Goal: Find specific page/section: Find specific page/section

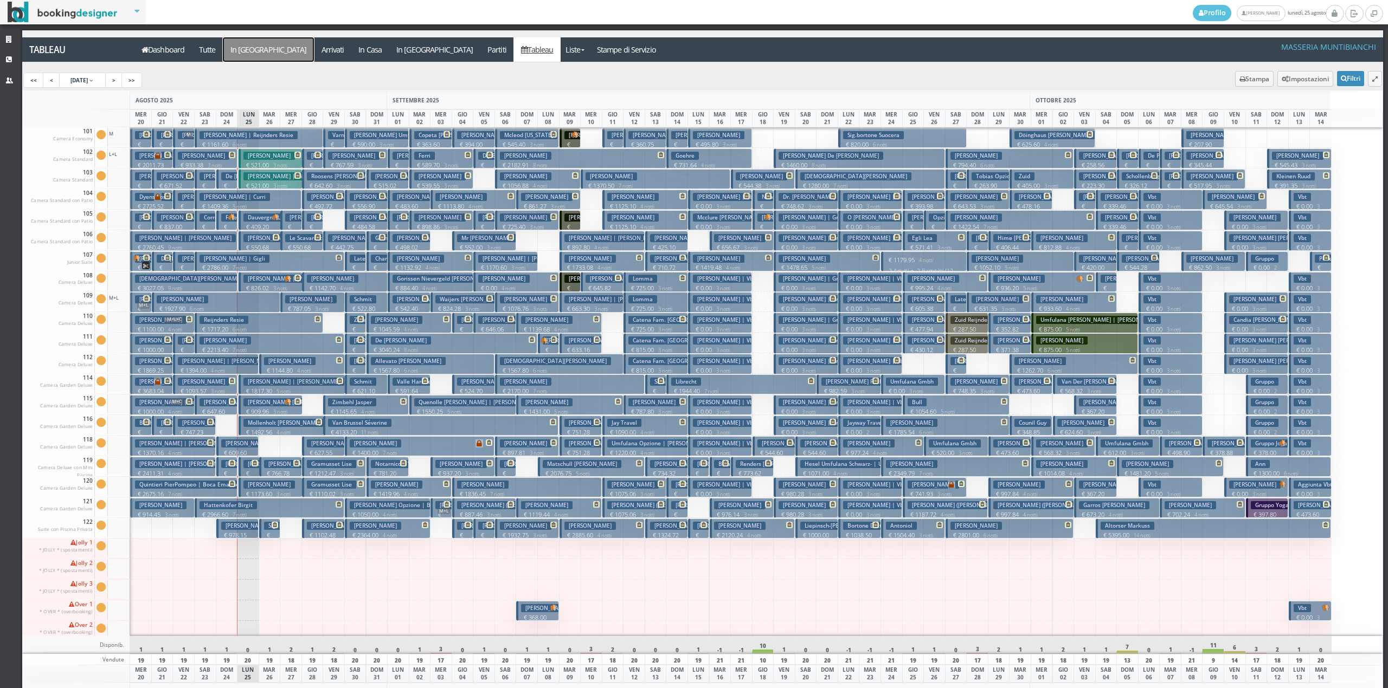
click at [246, 50] on a=pms-arrival-reservations"] "In [GEOGRAPHIC_DATA]" at bounding box center [268, 49] width 91 height 24
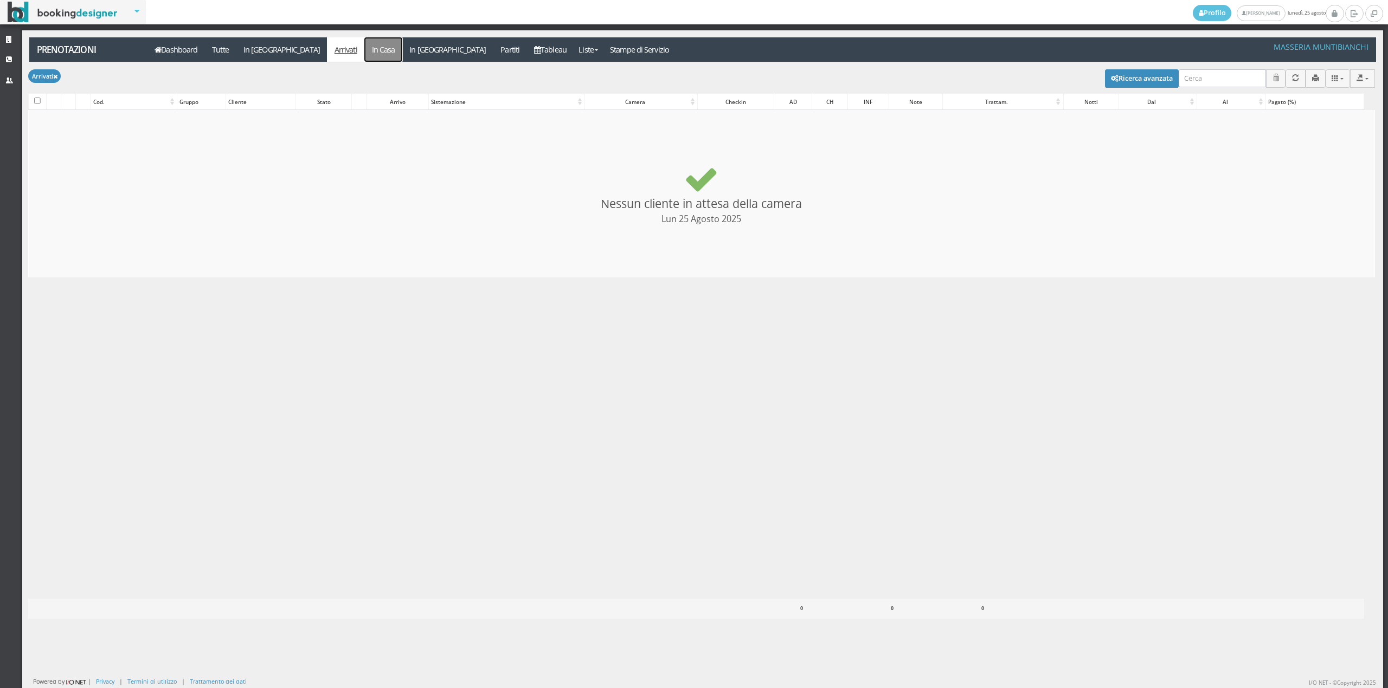
click at [364, 53] on link "In Casa" at bounding box center [383, 49] width 38 height 24
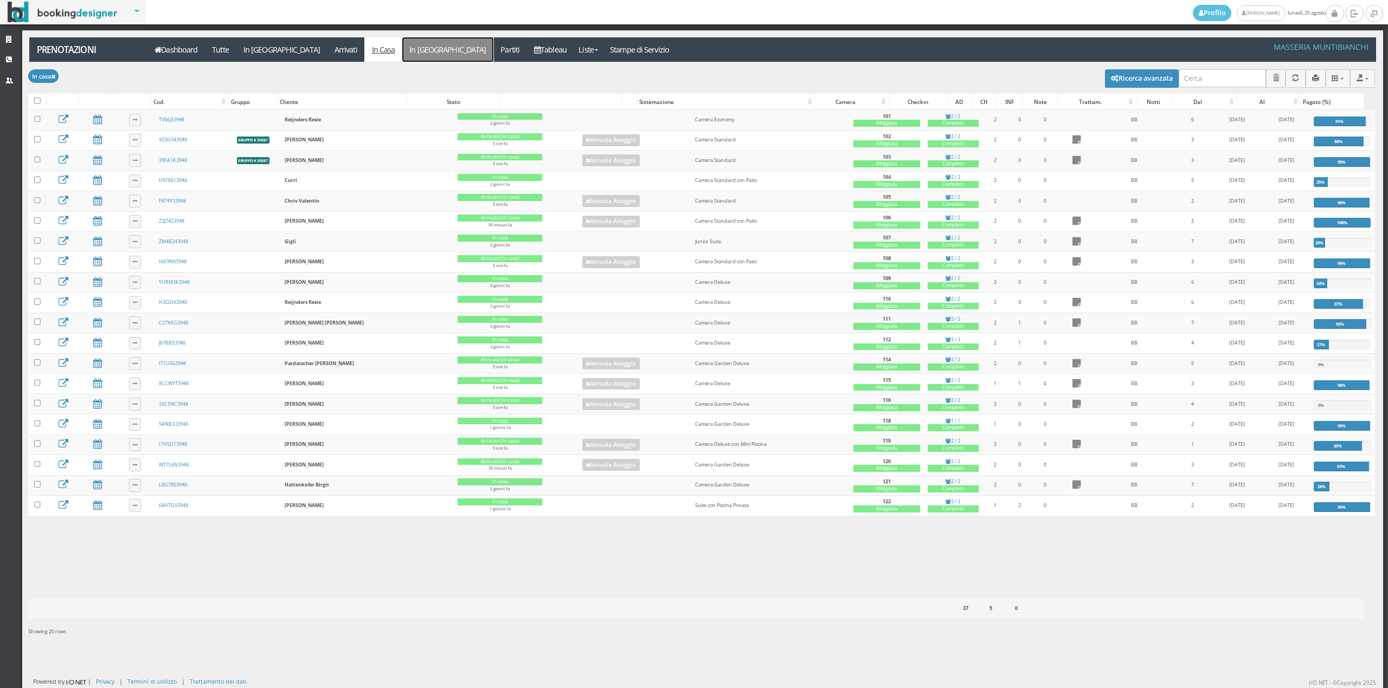
click at [402, 54] on link "In [GEOGRAPHIC_DATA]" at bounding box center [447, 49] width 91 height 24
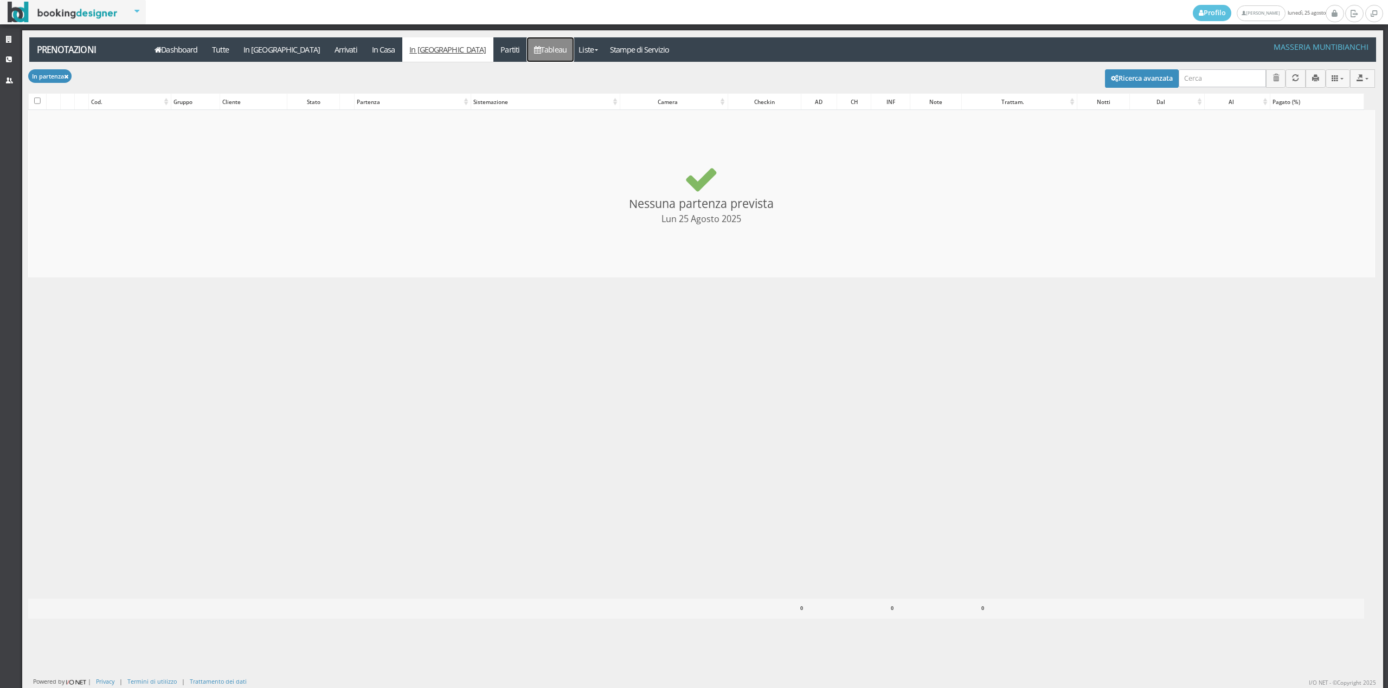
click at [527, 47] on link "Tableau" at bounding box center [550, 49] width 47 height 24
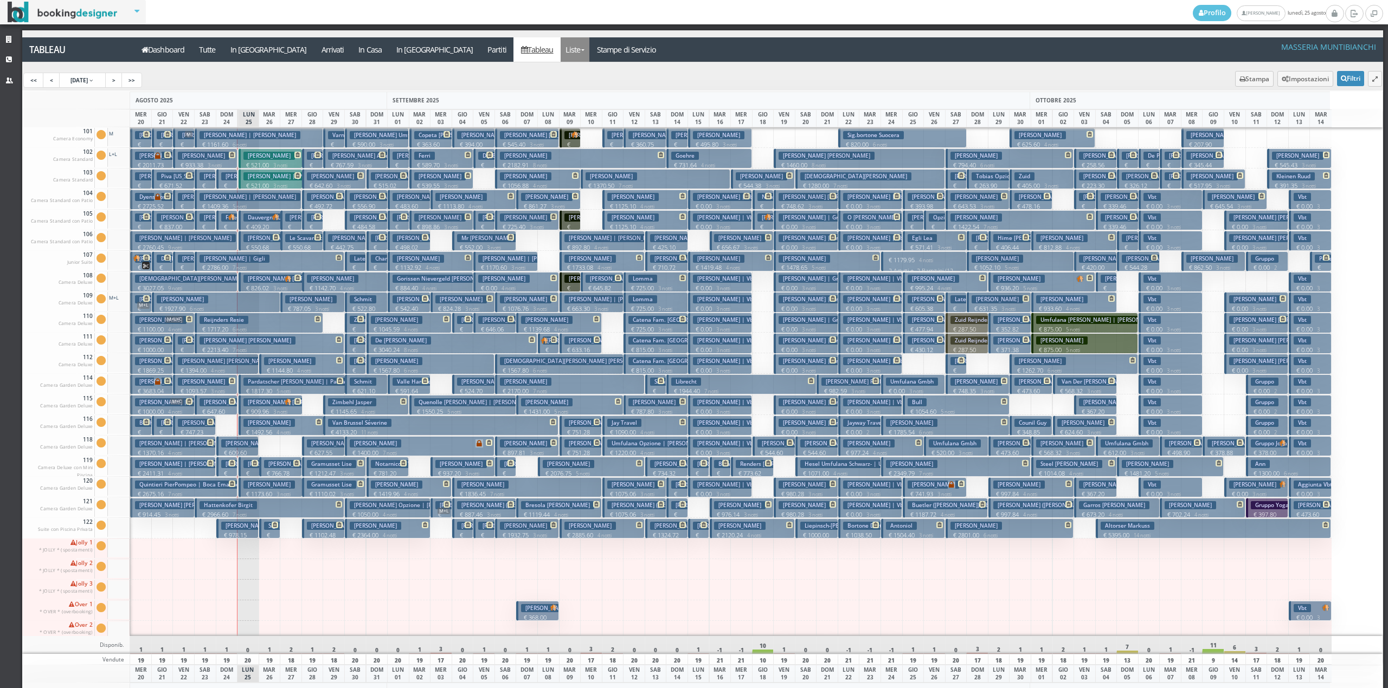
click at [561, 48] on link "Liste" at bounding box center [575, 49] width 29 height 24
click at [561, 90] on link "Foglio Pulizie" at bounding box center [600, 90] width 78 height 19
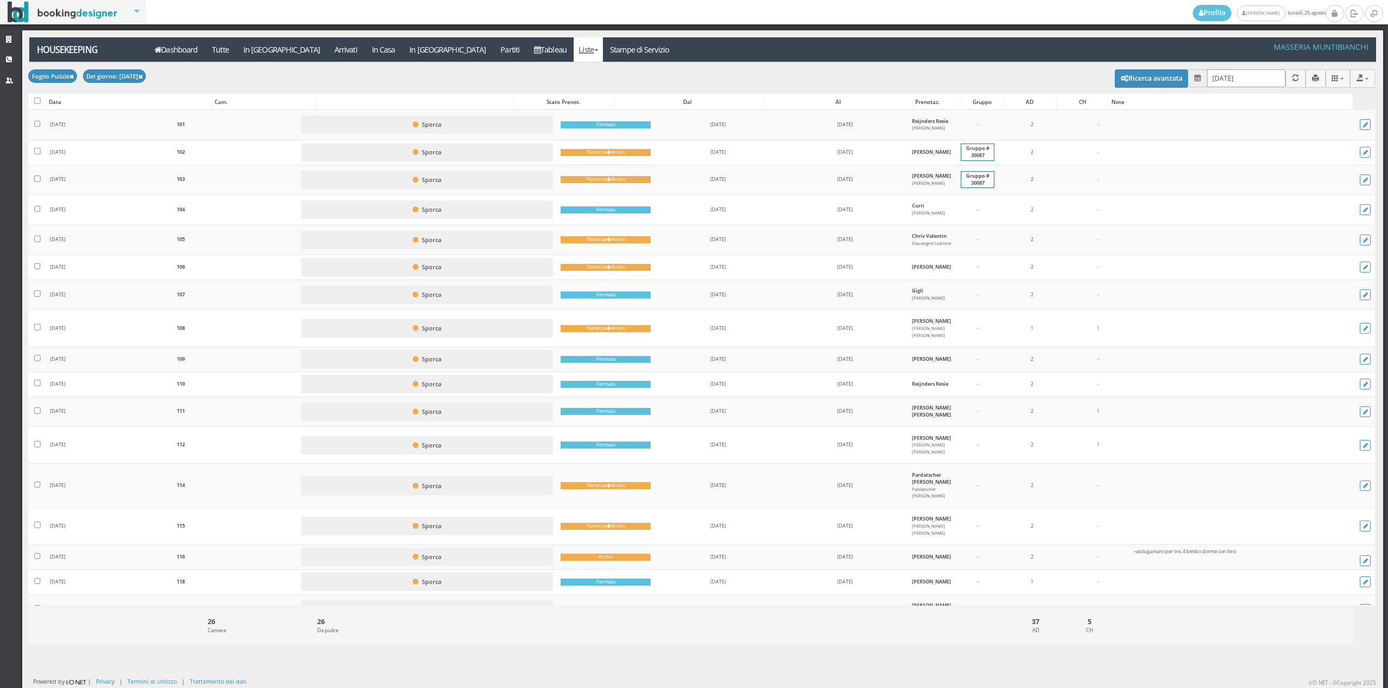
click at [1214, 79] on input "[DATE]" at bounding box center [1246, 78] width 79 height 18
click at [1245, 224] on link "26" at bounding box center [1246, 225] width 14 height 18
type input "[DATE]"
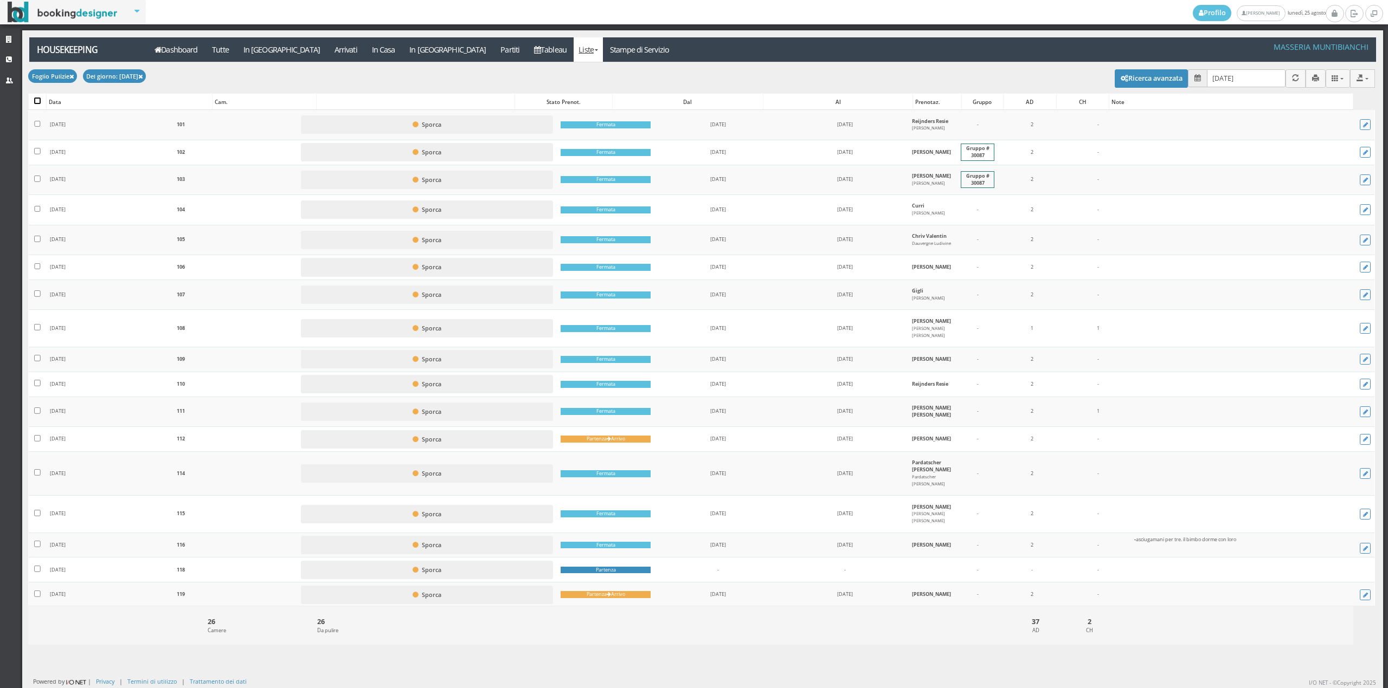
click at [39, 99] on input "checkbox" at bounding box center [37, 101] width 7 height 7
checkbox input "true"
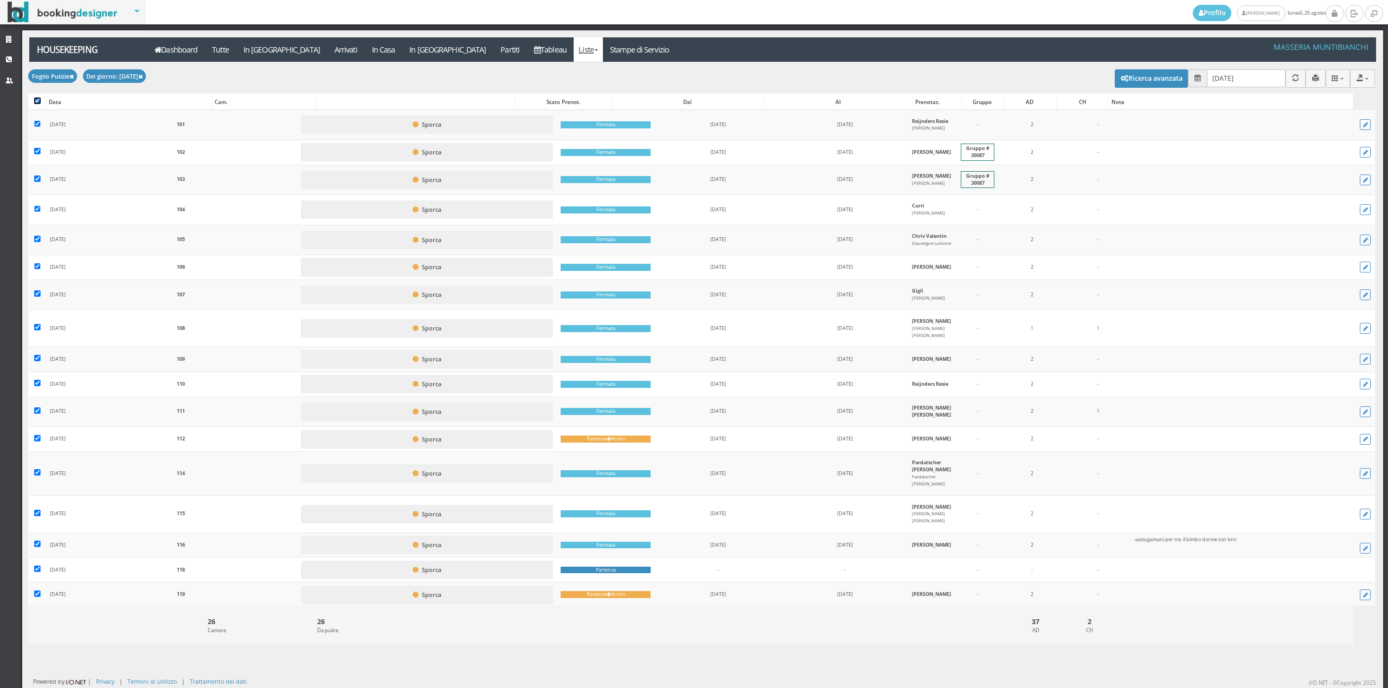
checkbox input "true"
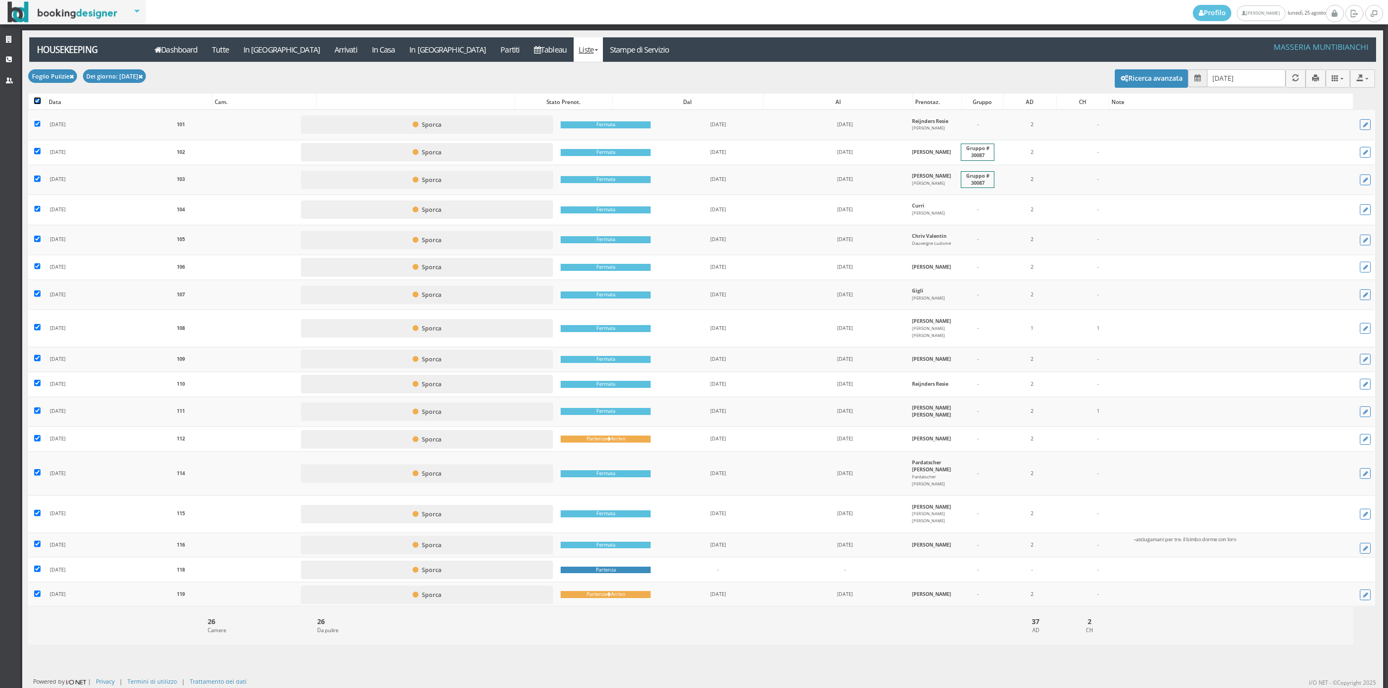
checkbox input "true"
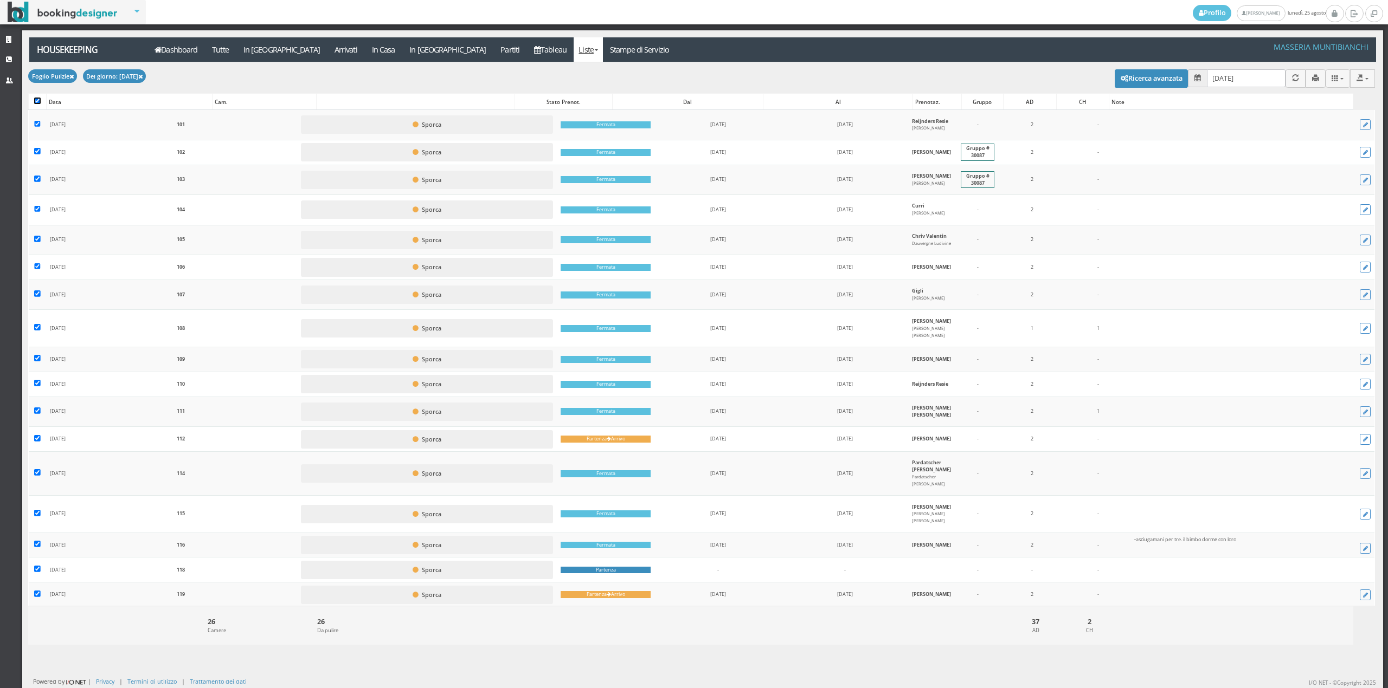
checkbox input "true"
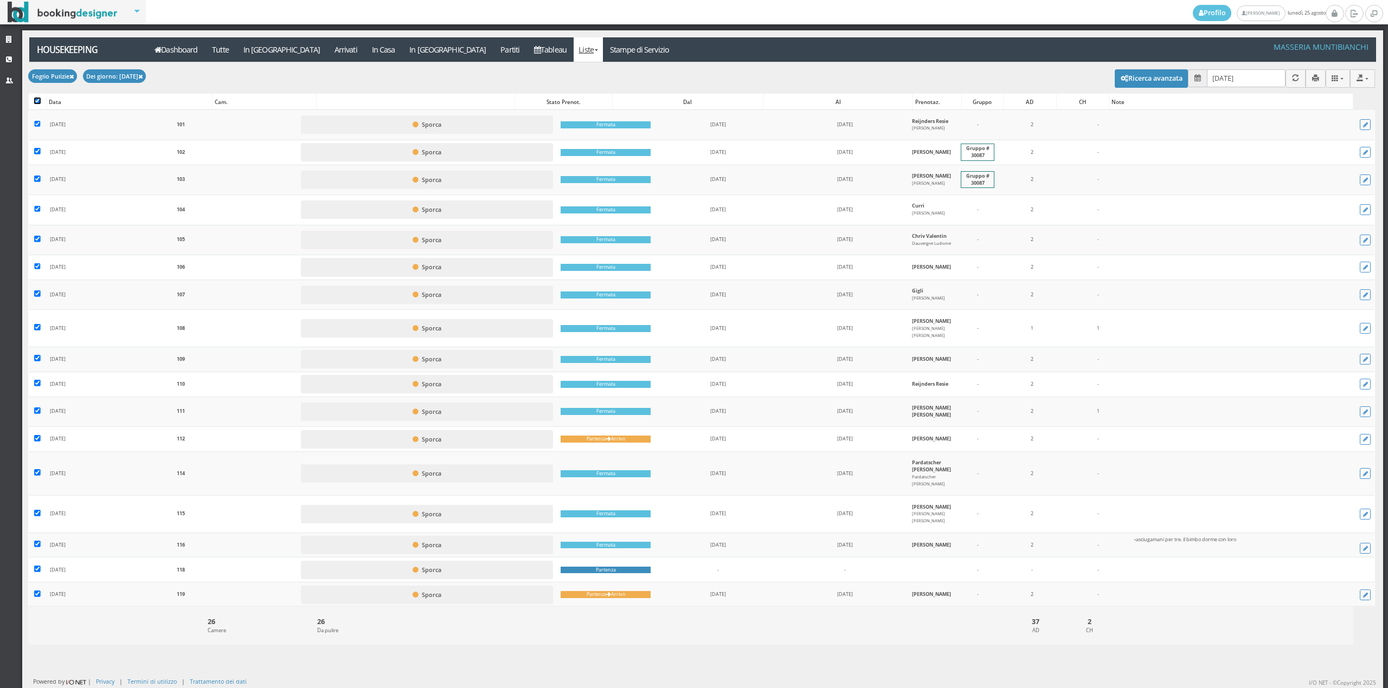
checkbox input "true"
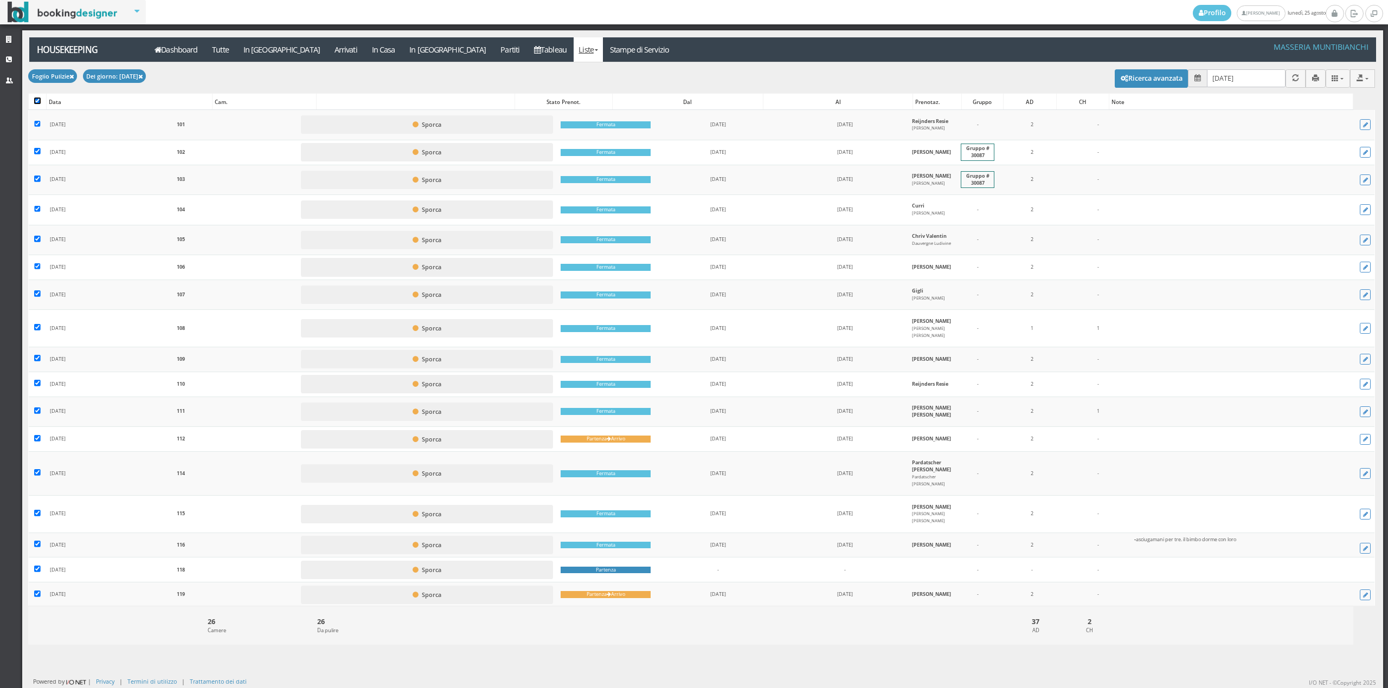
checkbox input "true"
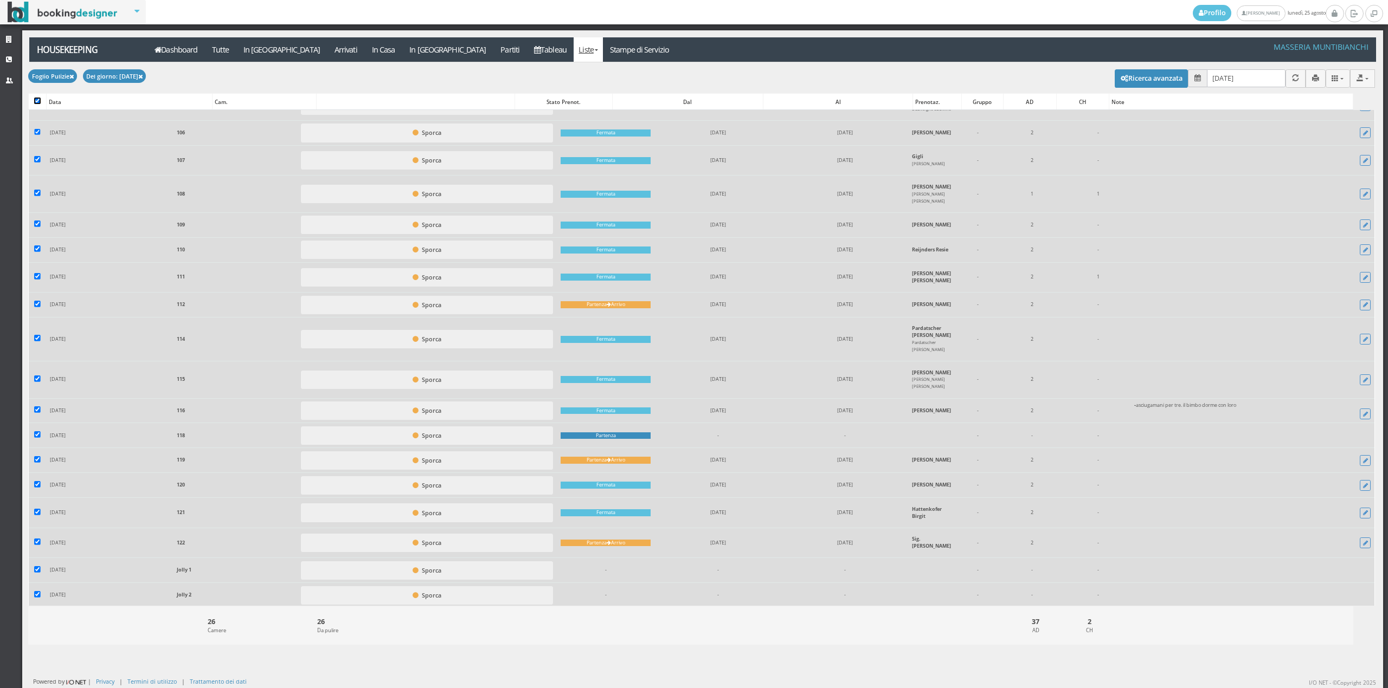
scroll to position [280, 0]
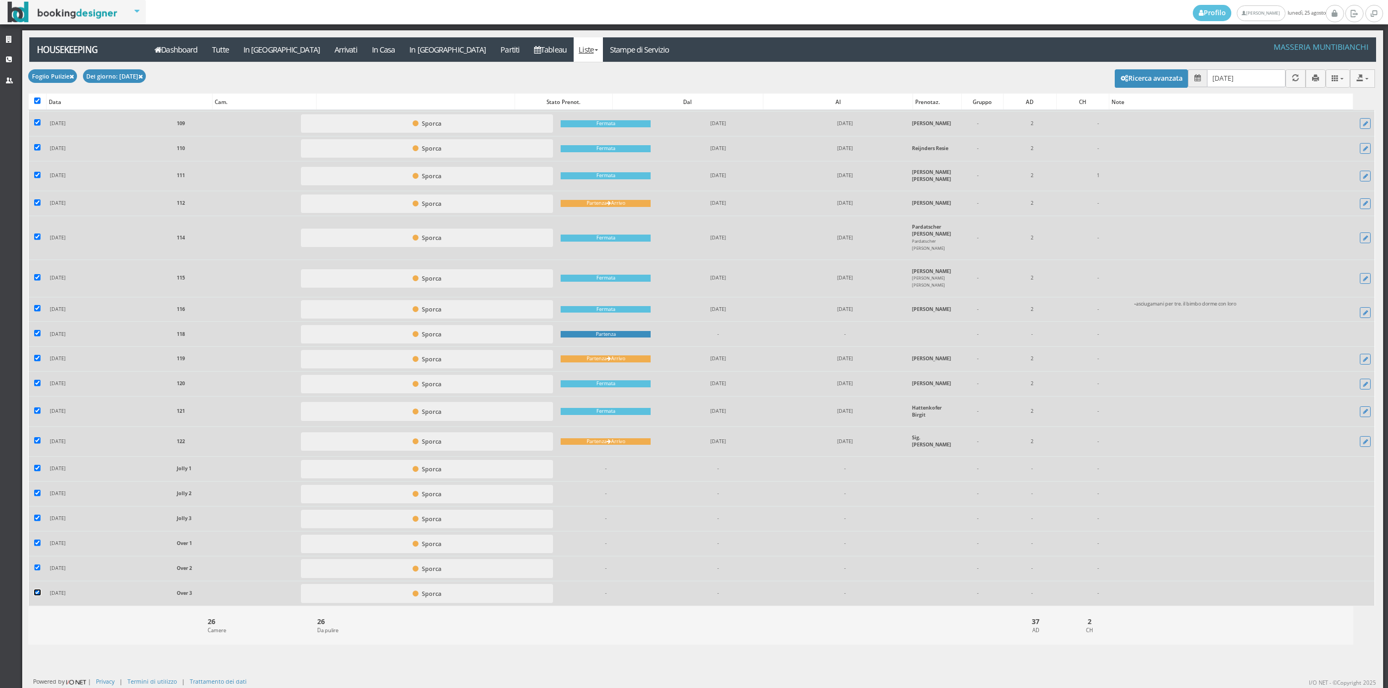
click at [38, 593] on input "checkbox" at bounding box center [37, 593] width 7 height 7
checkbox input "false"
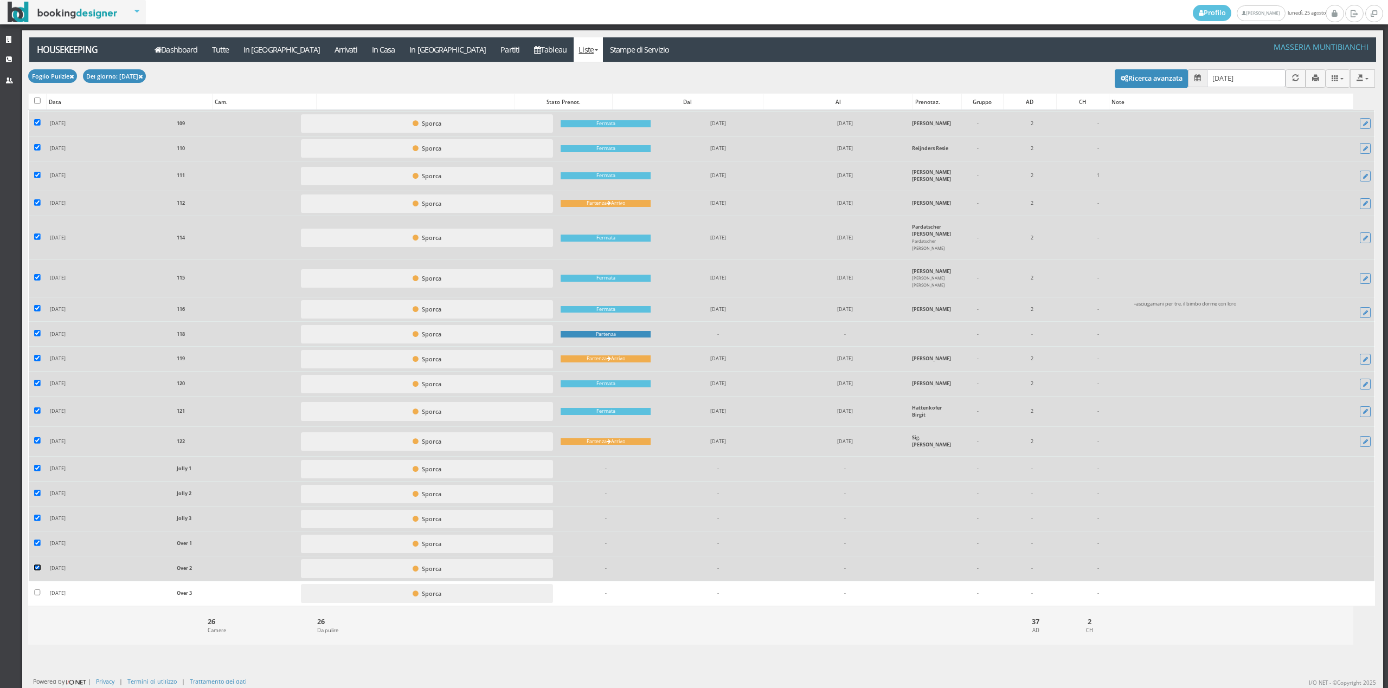
click at [36, 571] on input "checkbox" at bounding box center [37, 568] width 7 height 7
checkbox input "false"
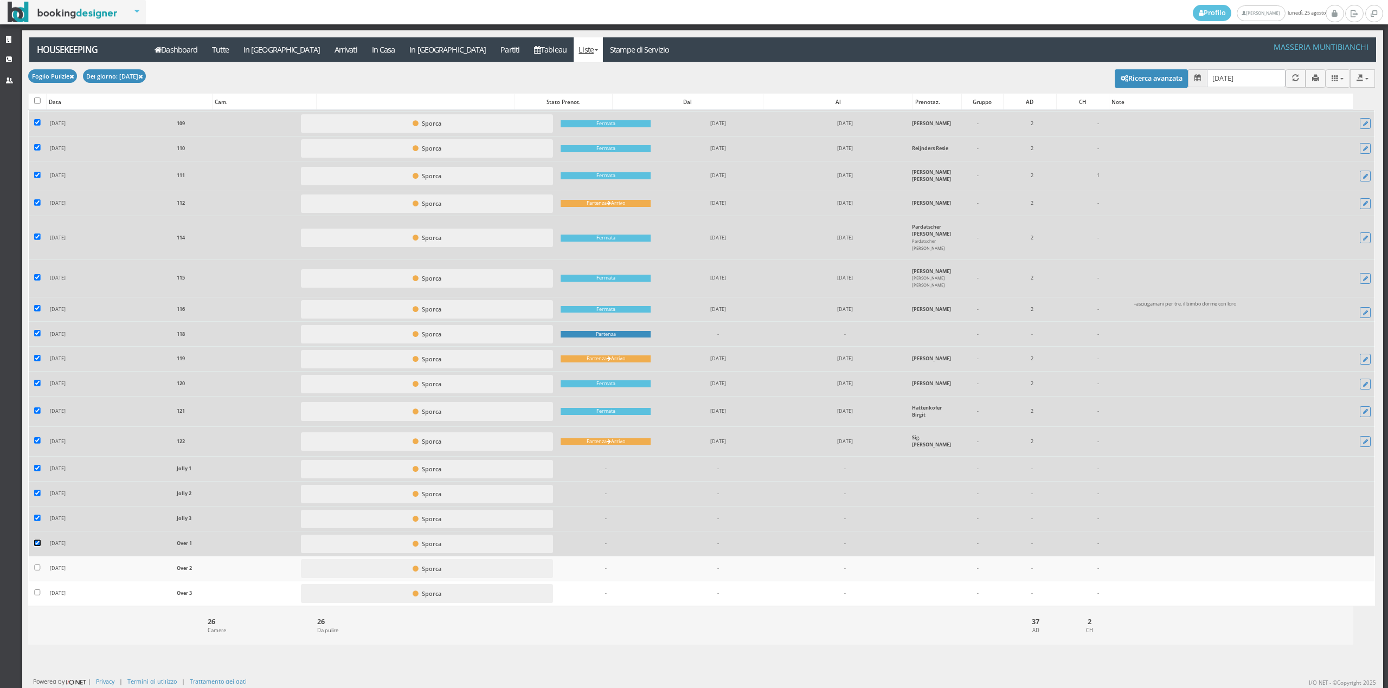
click at [35, 545] on input "checkbox" at bounding box center [37, 543] width 7 height 7
checkbox input "false"
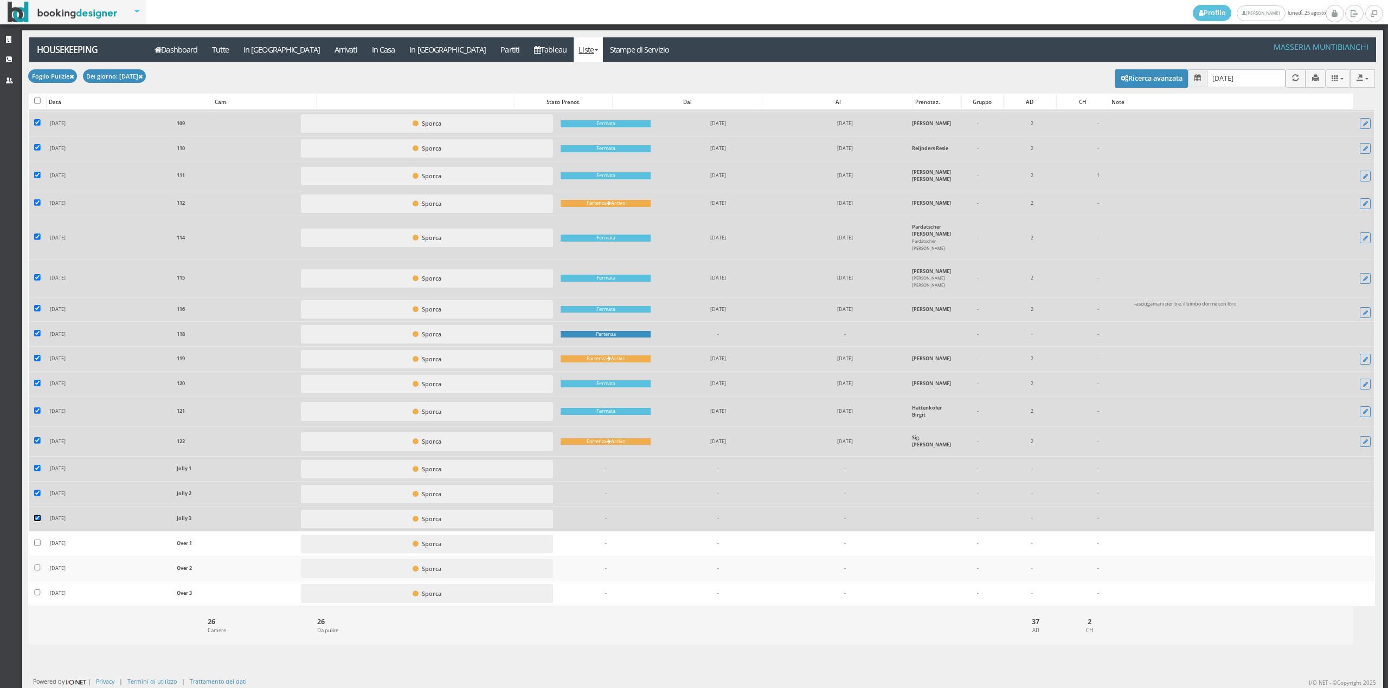
click at [39, 519] on input "checkbox" at bounding box center [37, 518] width 7 height 7
checkbox input "false"
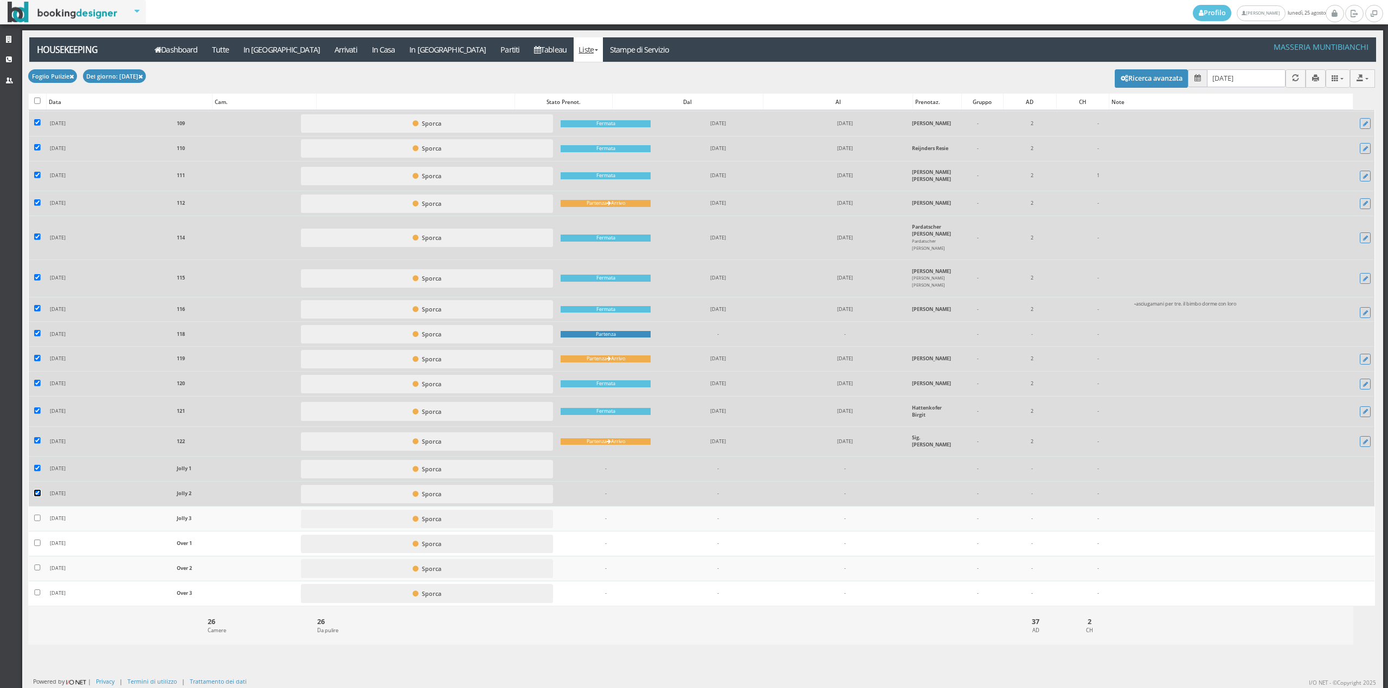
click at [40, 493] on input "checkbox" at bounding box center [37, 493] width 7 height 7
checkbox input "false"
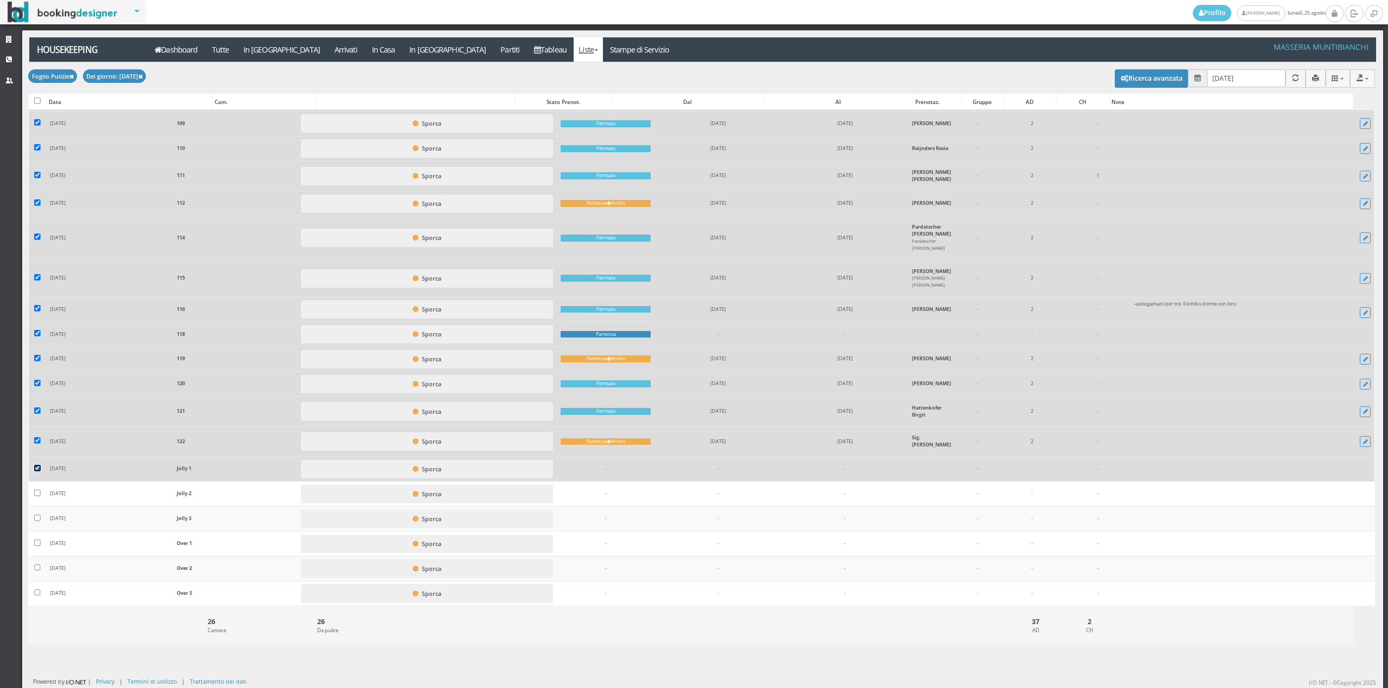
click at [36, 467] on input "checkbox" at bounding box center [37, 468] width 7 height 7
checkbox input "false"
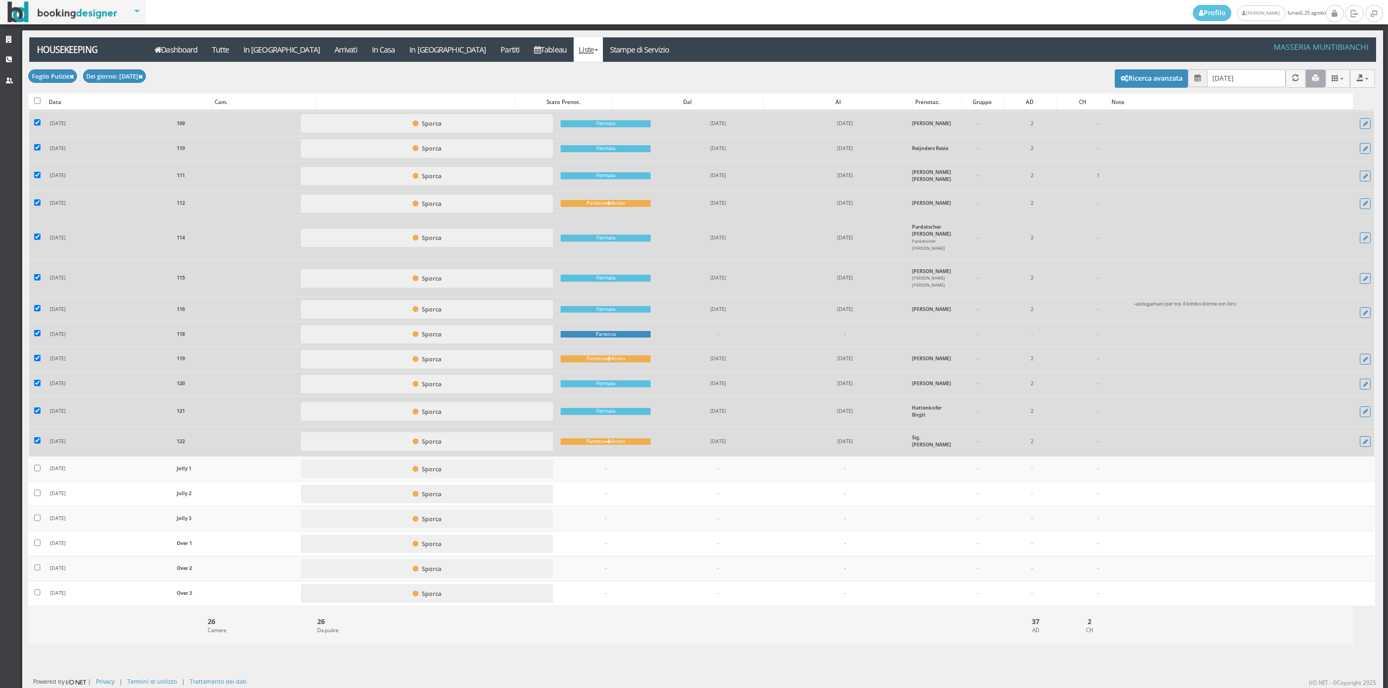
click at [1312, 80] on icon "button" at bounding box center [1315, 78] width 7 height 7
click at [603, 54] on link "Stampe di Servizio" at bounding box center [640, 49] width 74 height 24
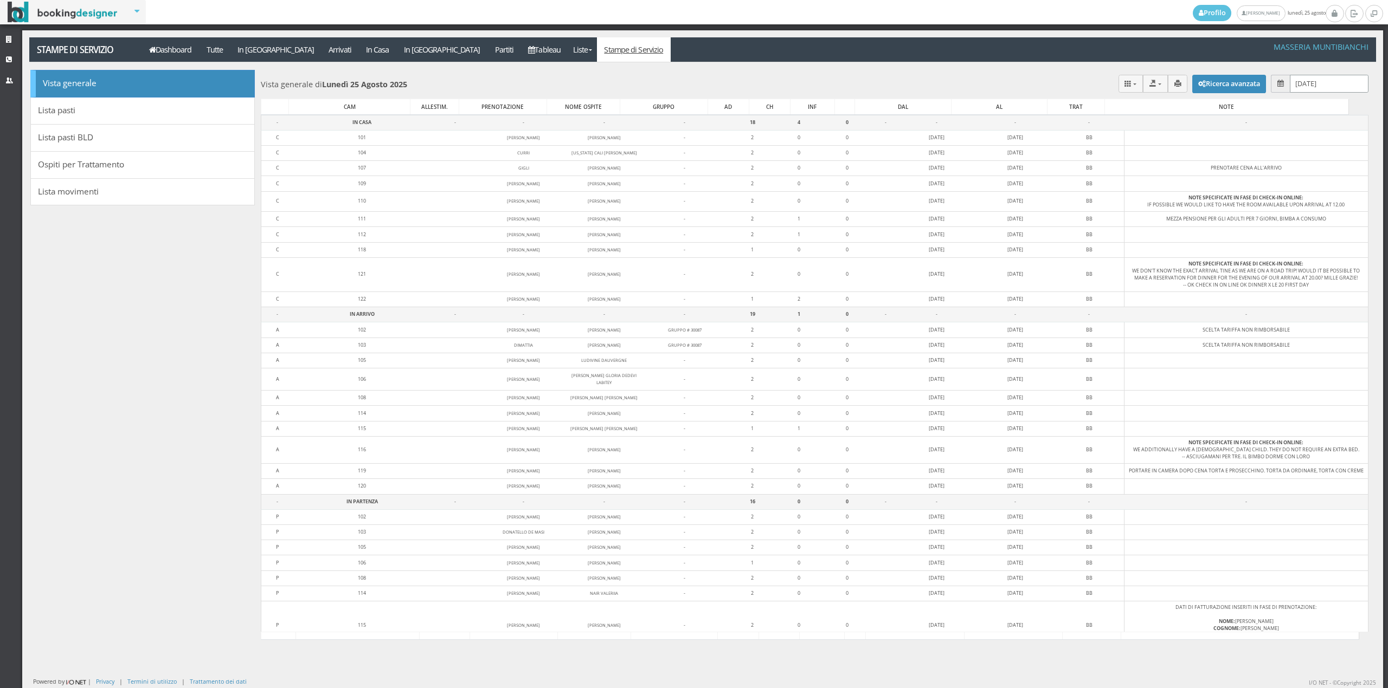
click at [1312, 82] on input "25/08/2025" at bounding box center [1329, 84] width 79 height 18
click at [1296, 228] on link "26" at bounding box center [1298, 230] width 14 height 18
type input "26/08/2025"
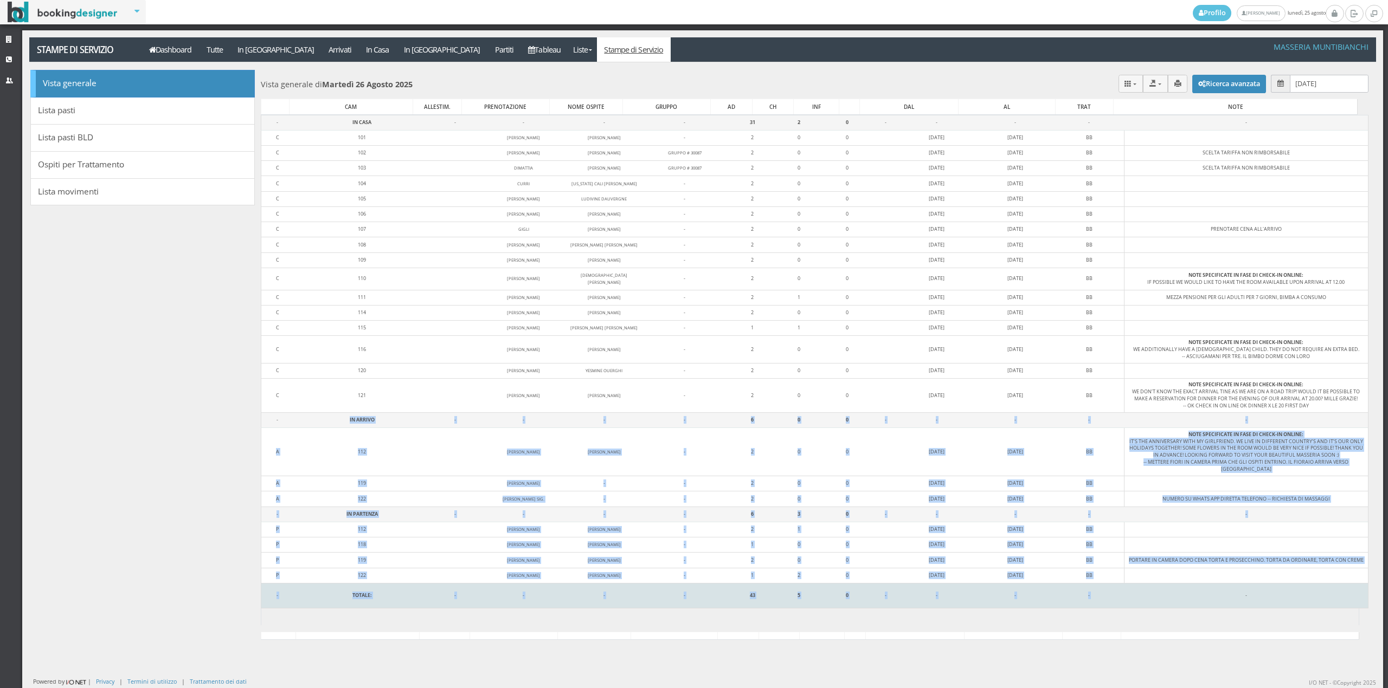
drag, startPoint x: 293, startPoint y: 421, endPoint x: 1158, endPoint y: 595, distance: 882.9
click at [1158, 595] on tbody "- IN CASA - - - - 31 2 0 - - - - - C 101 RESIE REIJNDERS IMKE VONK - 2 0 0 23/0…" at bounding box center [814, 361] width 1107 height 493
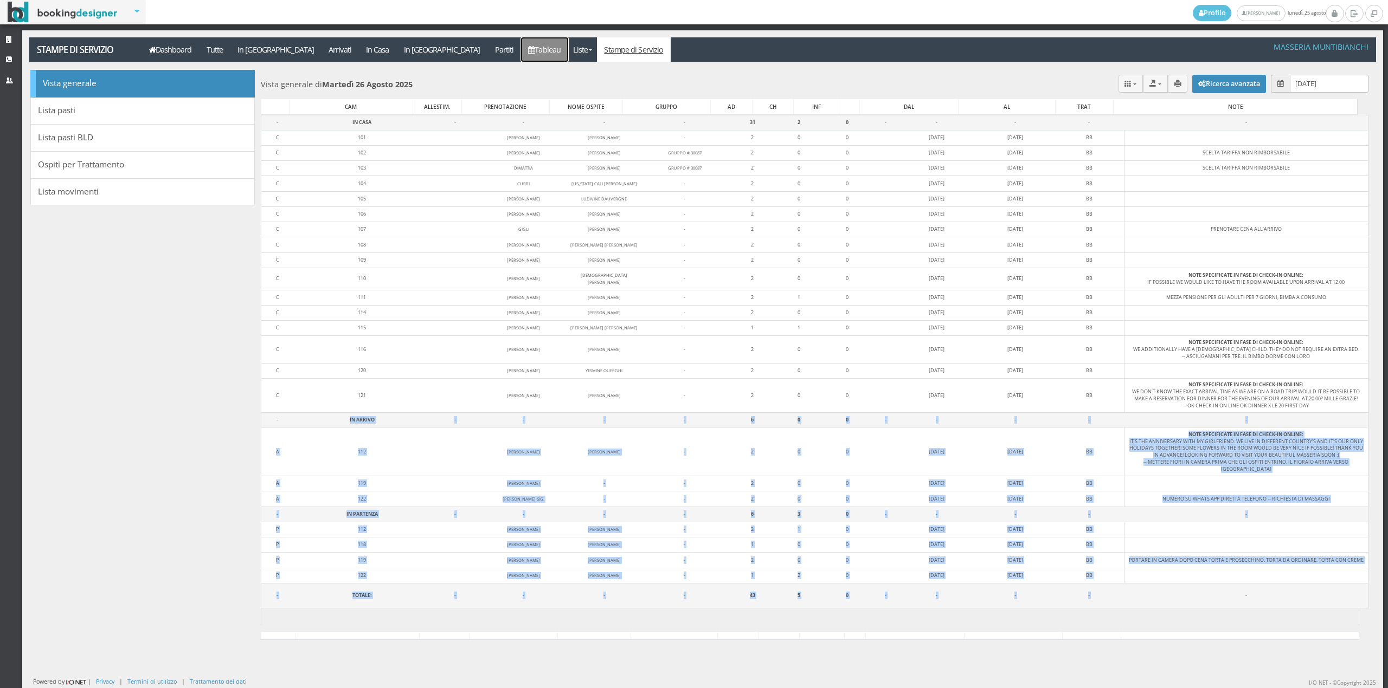
click at [521, 49] on link "Tableau" at bounding box center [544, 49] width 47 height 24
